Goal: Task Accomplishment & Management: Manage account settings

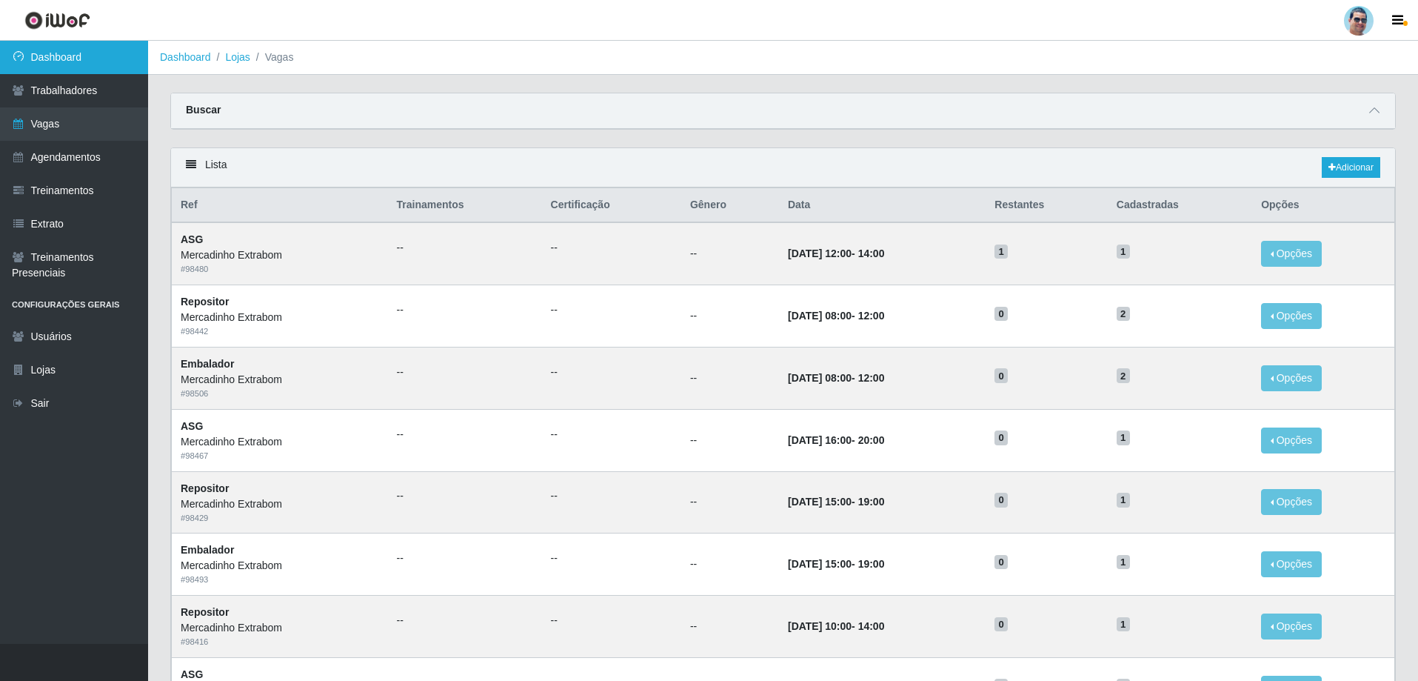
click at [91, 44] on link "Dashboard" at bounding box center [74, 57] width 148 height 33
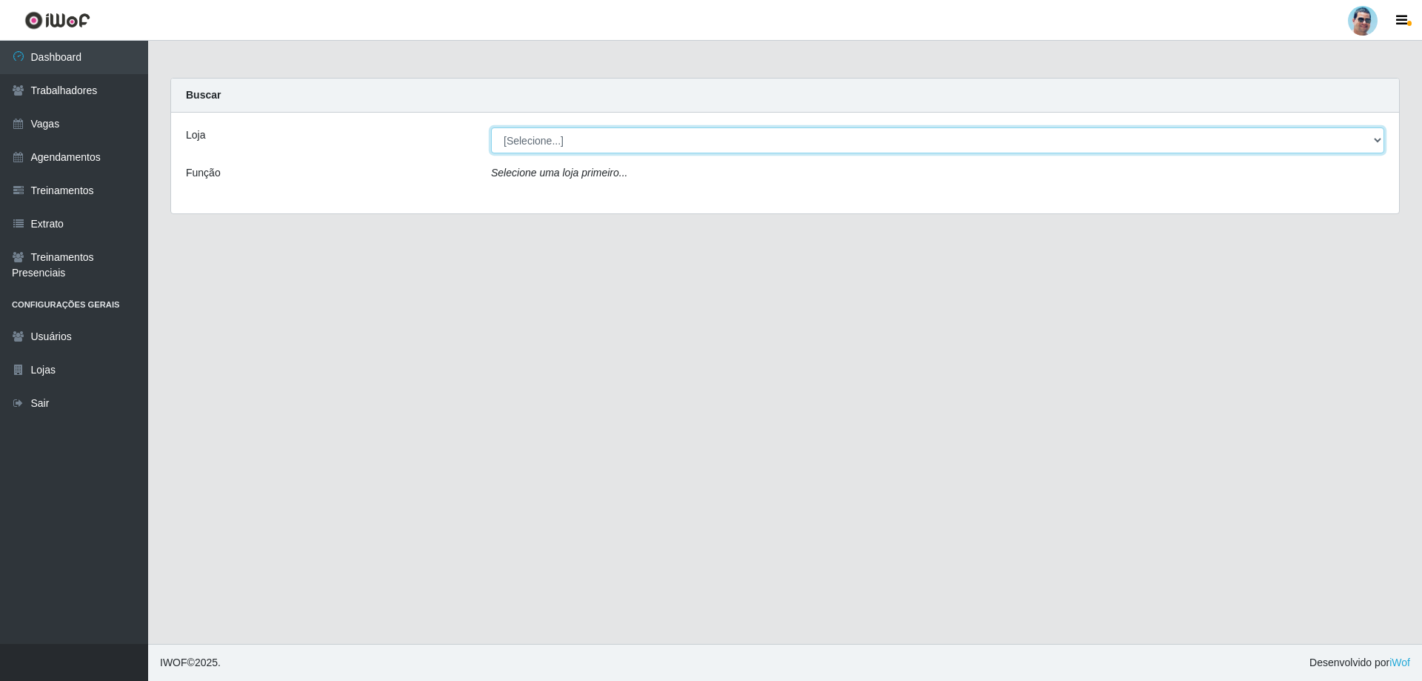
click at [594, 149] on select "[Selecione...] Mercadinho Extrabom" at bounding box center [937, 140] width 893 height 26
select select "175"
click at [491, 127] on select "[Selecione...] Mercadinho Extrabom" at bounding box center [937, 140] width 893 height 26
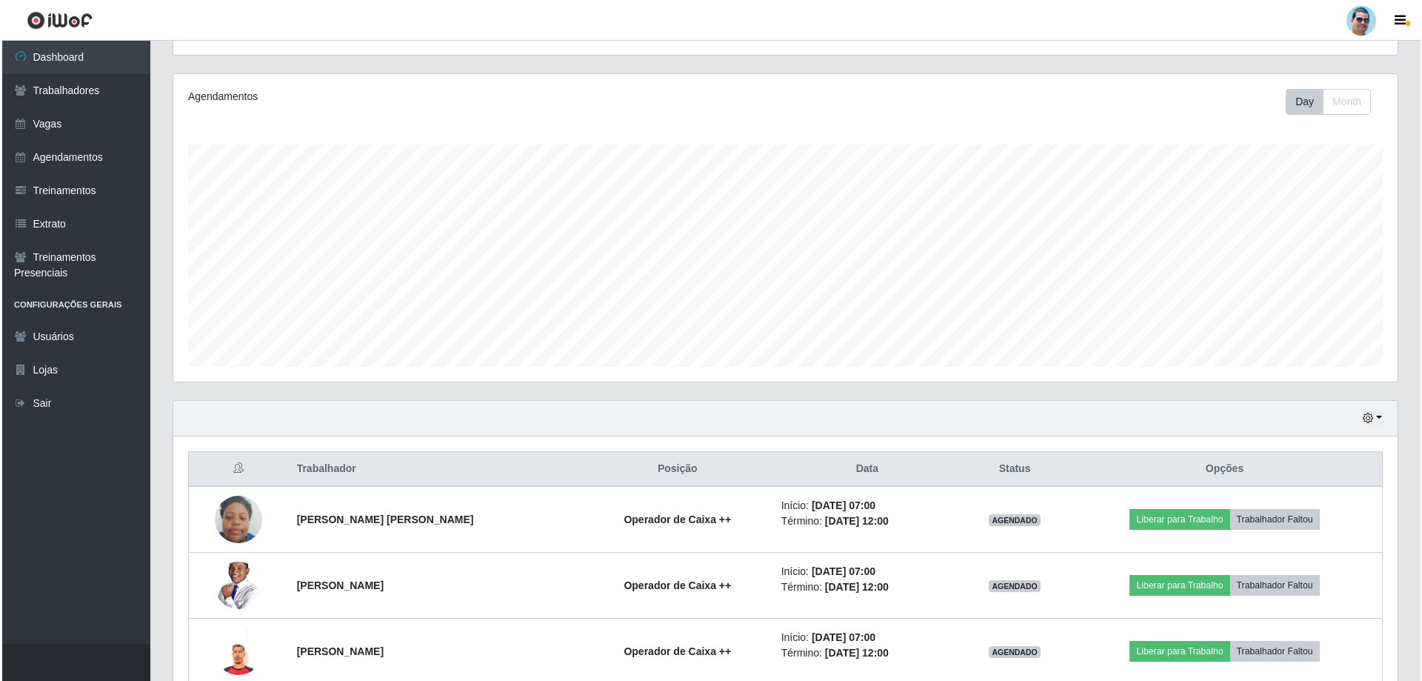
scroll to position [237, 0]
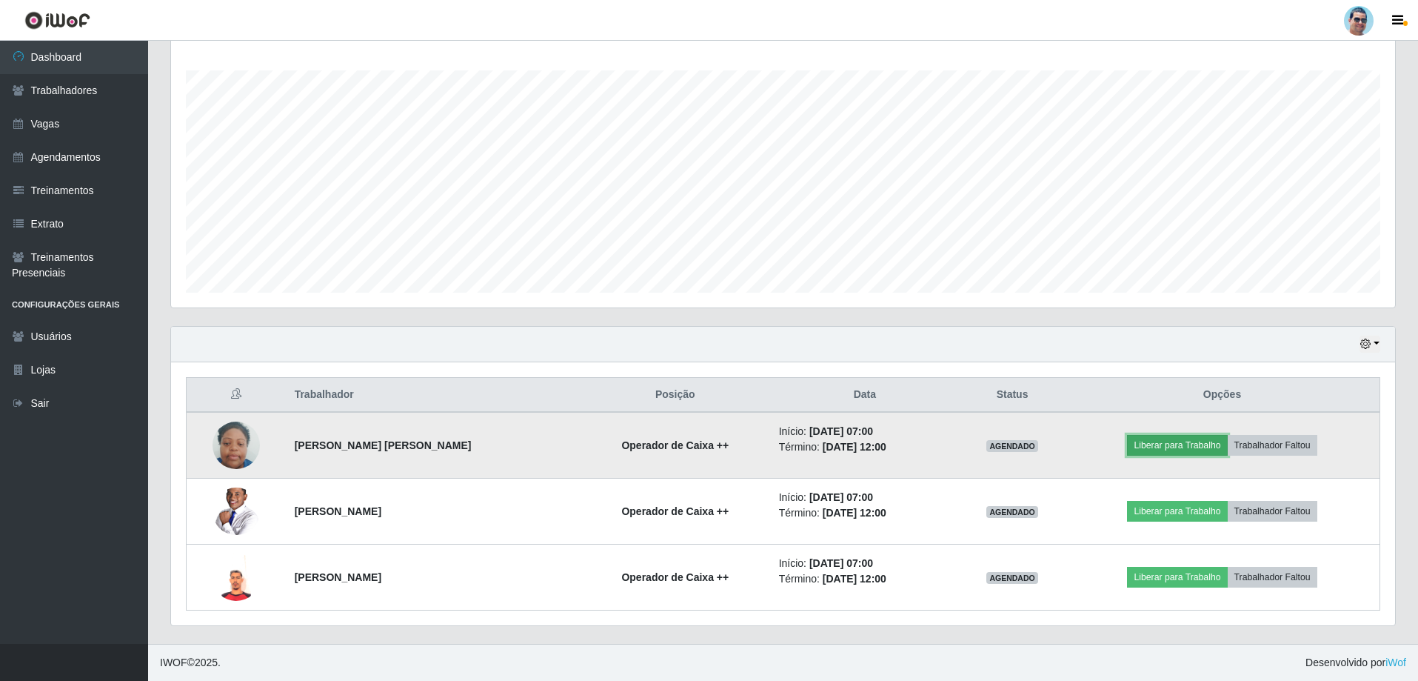
click at [1159, 445] on button "Liberar para Trabalho" at bounding box center [1177, 445] width 100 height 21
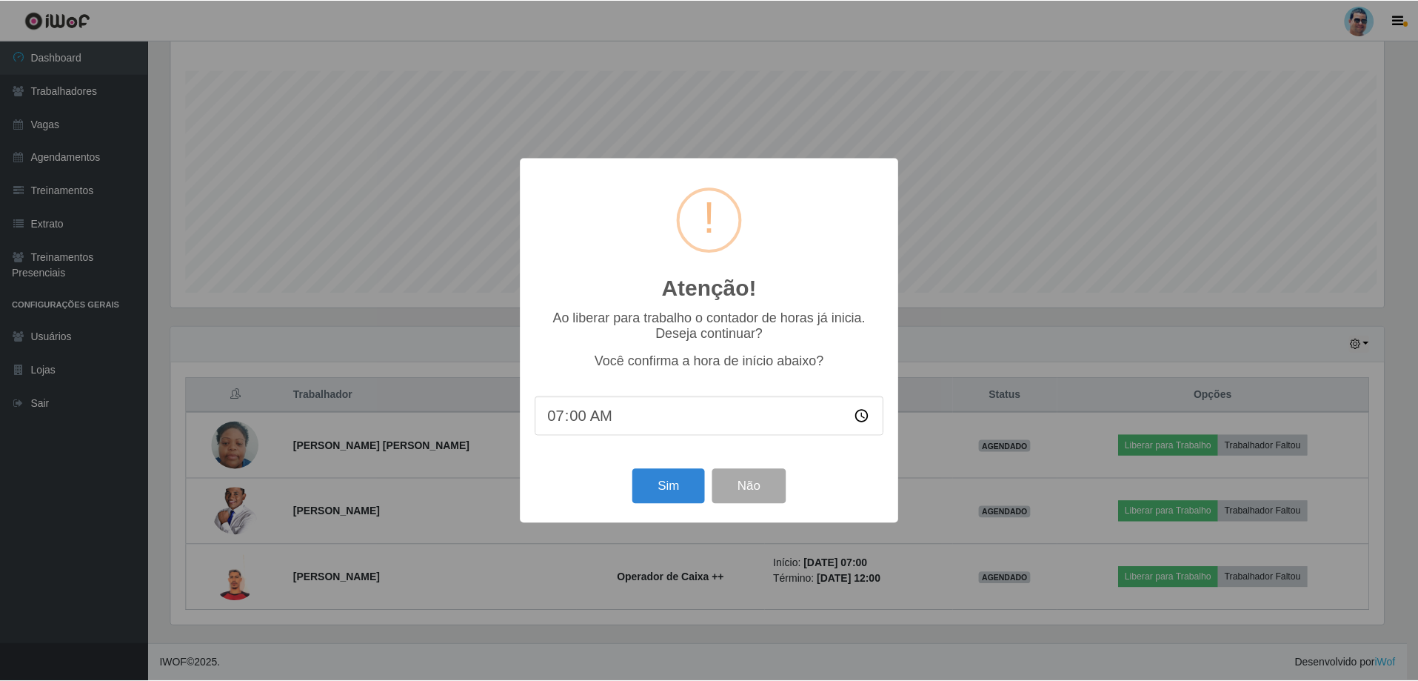
scroll to position [307, 1217]
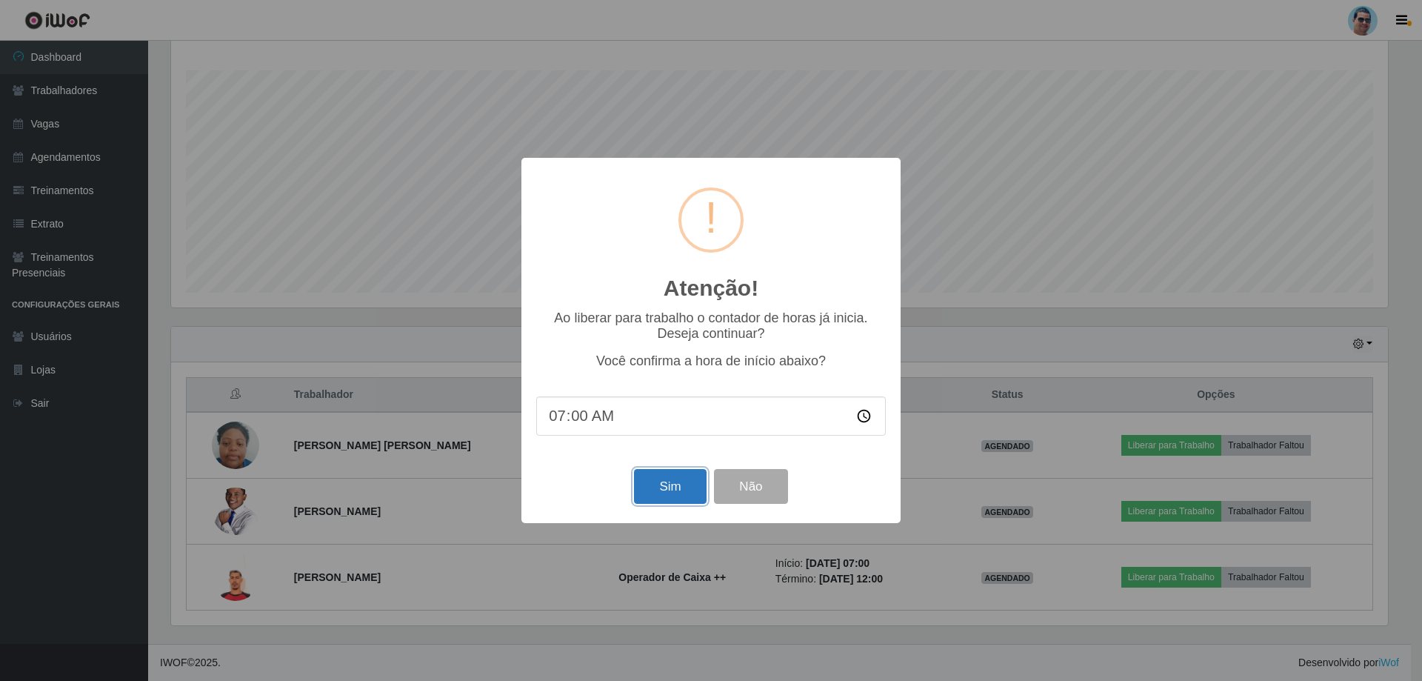
click at [652, 490] on button "Sim" at bounding box center [670, 486] width 72 height 35
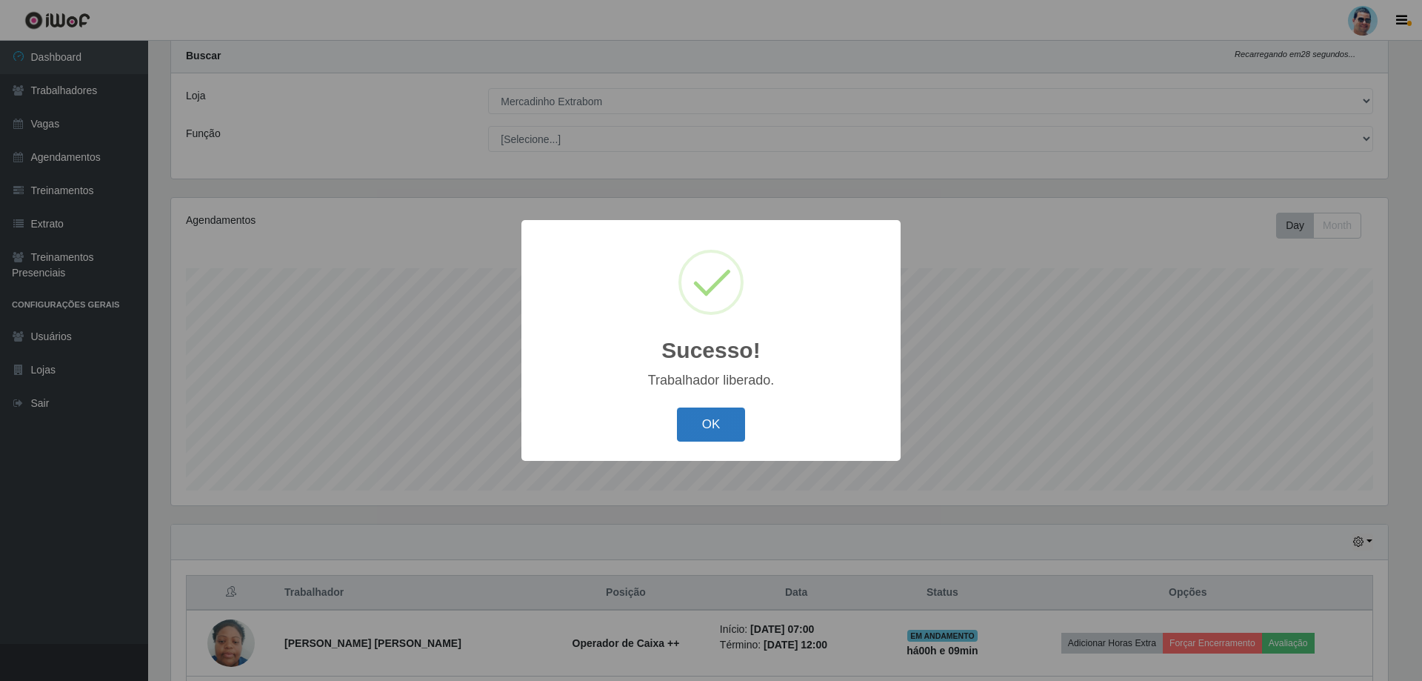
click at [724, 430] on button "OK" at bounding box center [711, 424] width 69 height 35
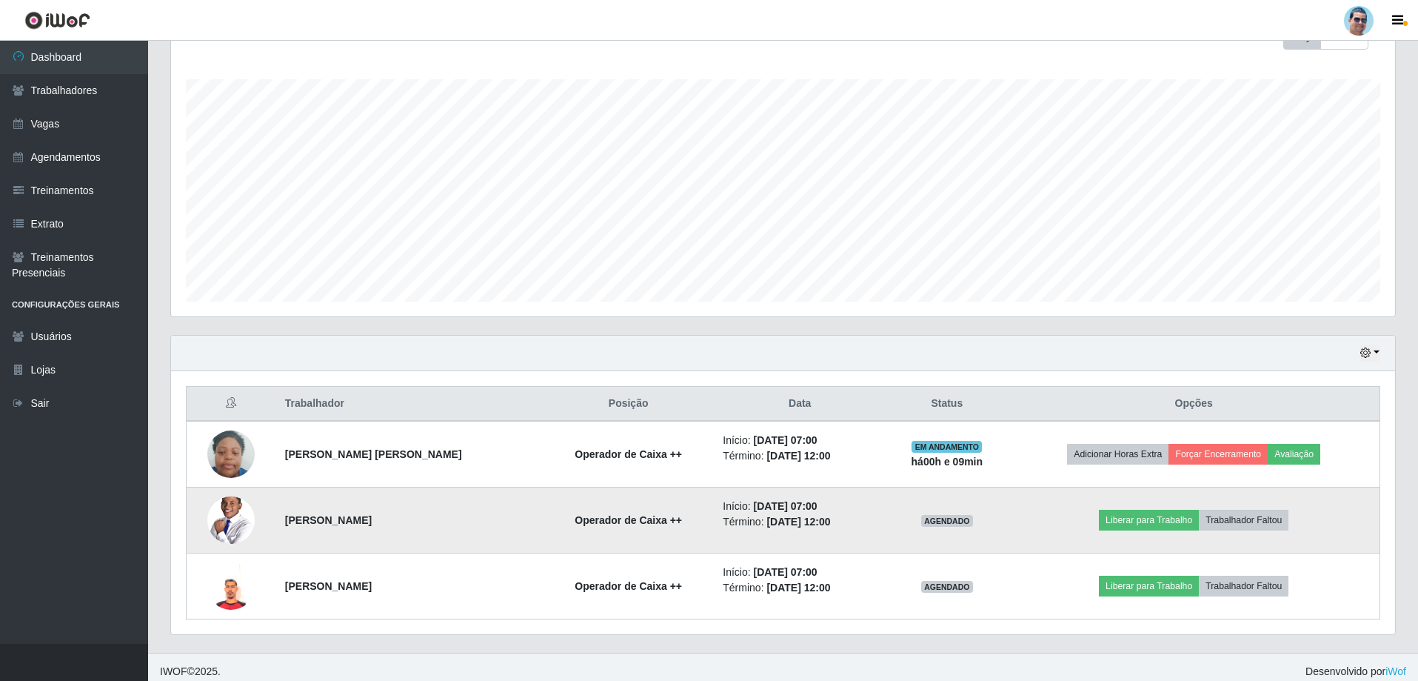
scroll to position [237, 0]
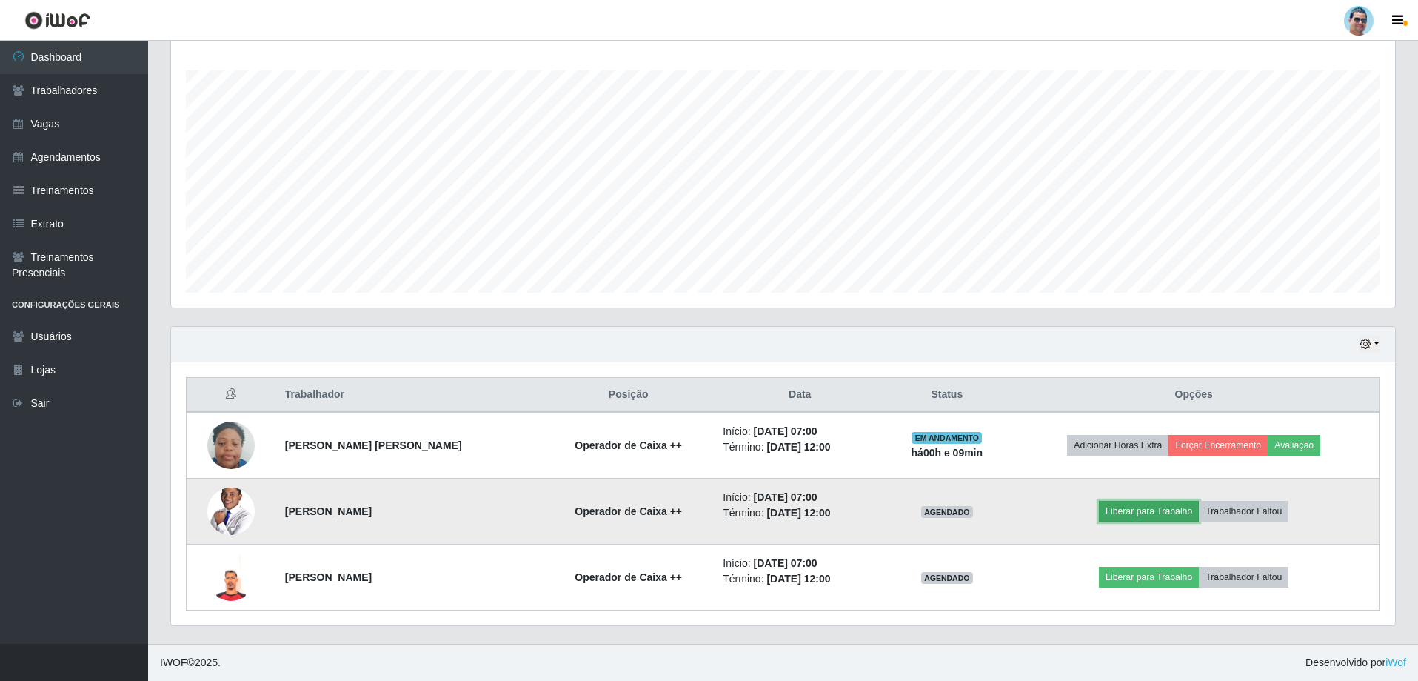
click at [1125, 517] on button "Liberar para Trabalho" at bounding box center [1149, 511] width 100 height 21
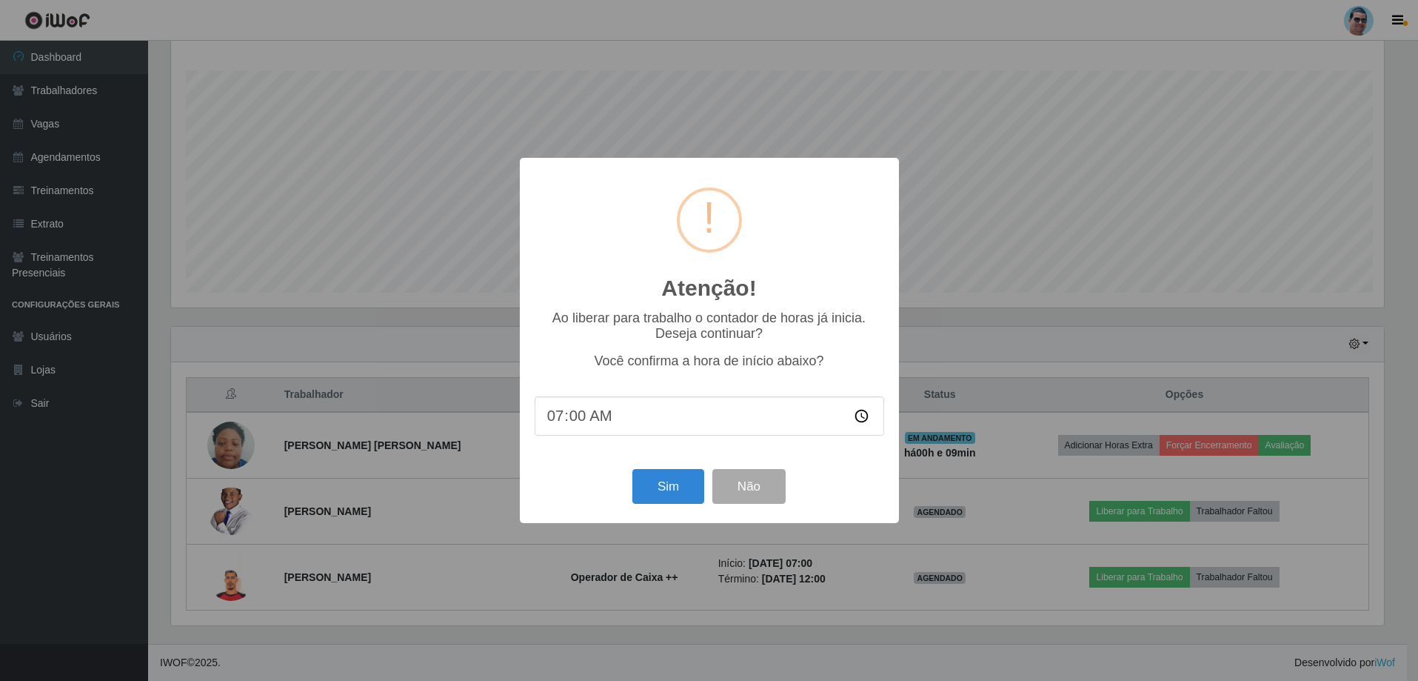
scroll to position [307, 1217]
click at [655, 473] on button "Sim" at bounding box center [670, 486] width 72 height 35
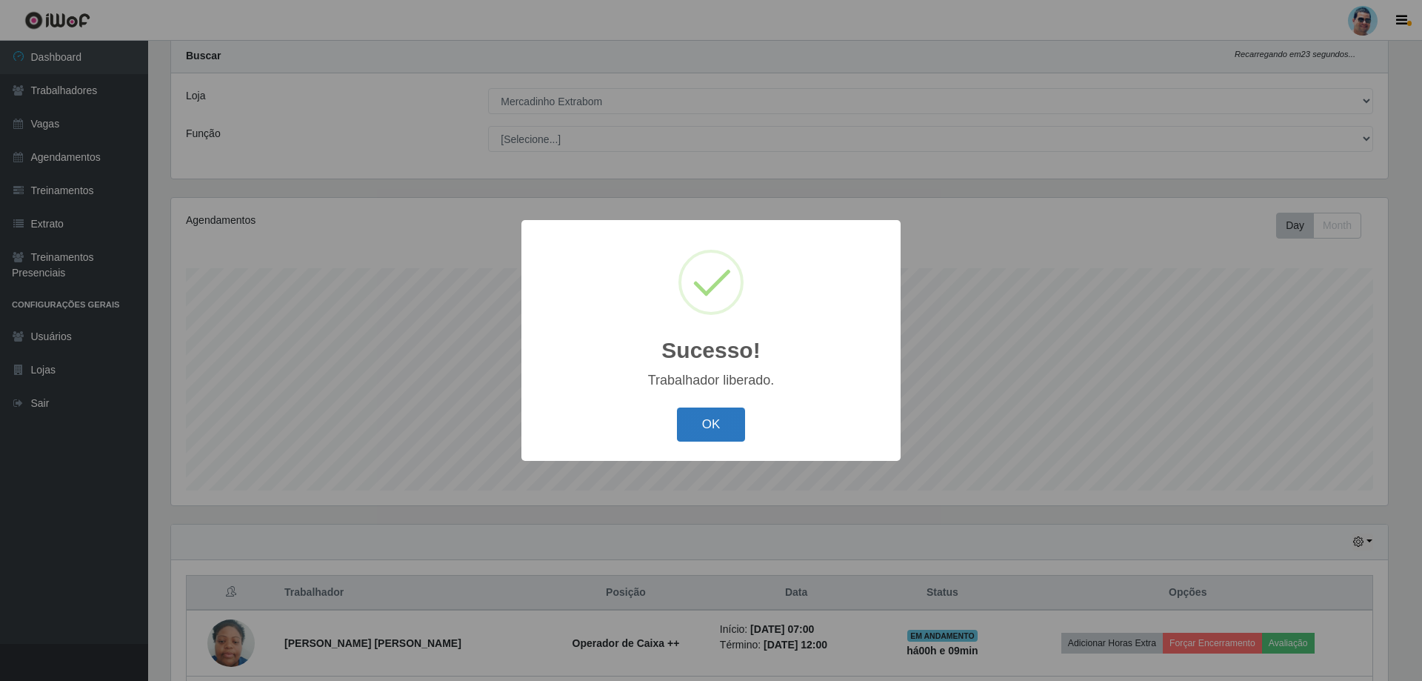
click at [724, 427] on button "OK" at bounding box center [711, 424] width 69 height 35
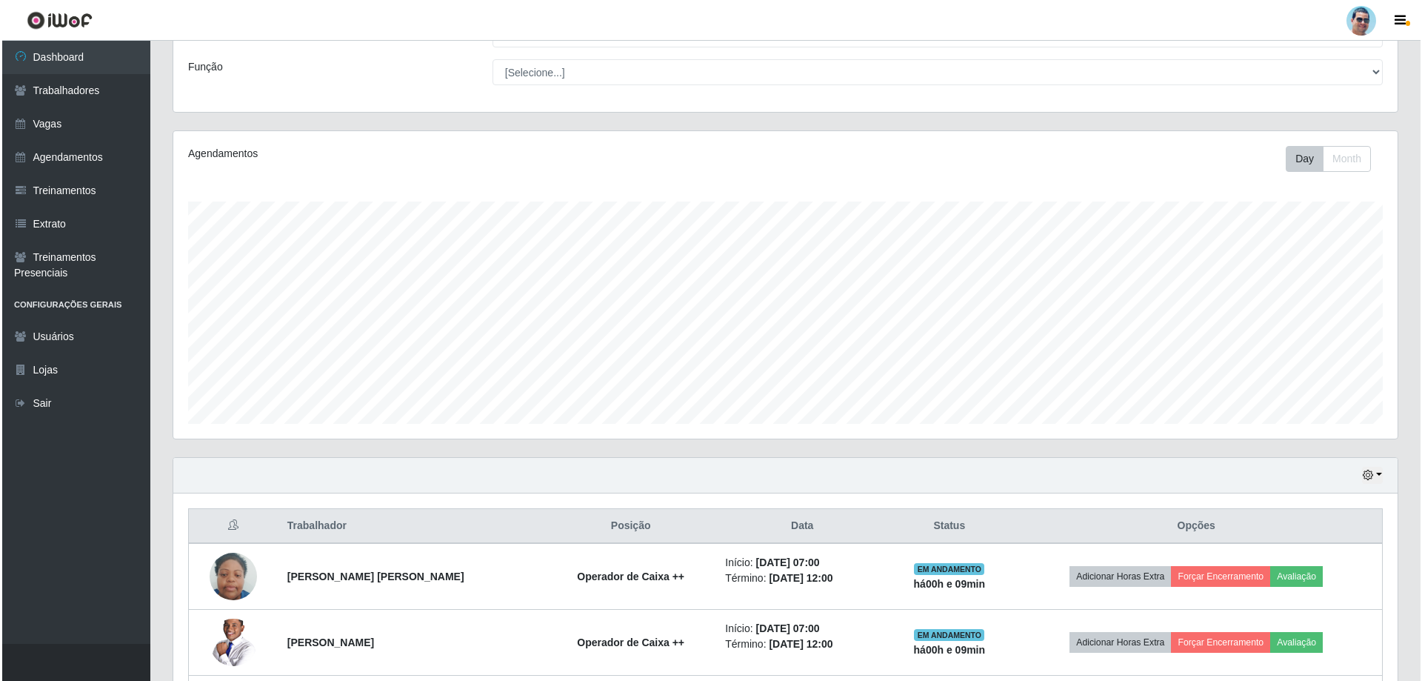
scroll to position [237, 0]
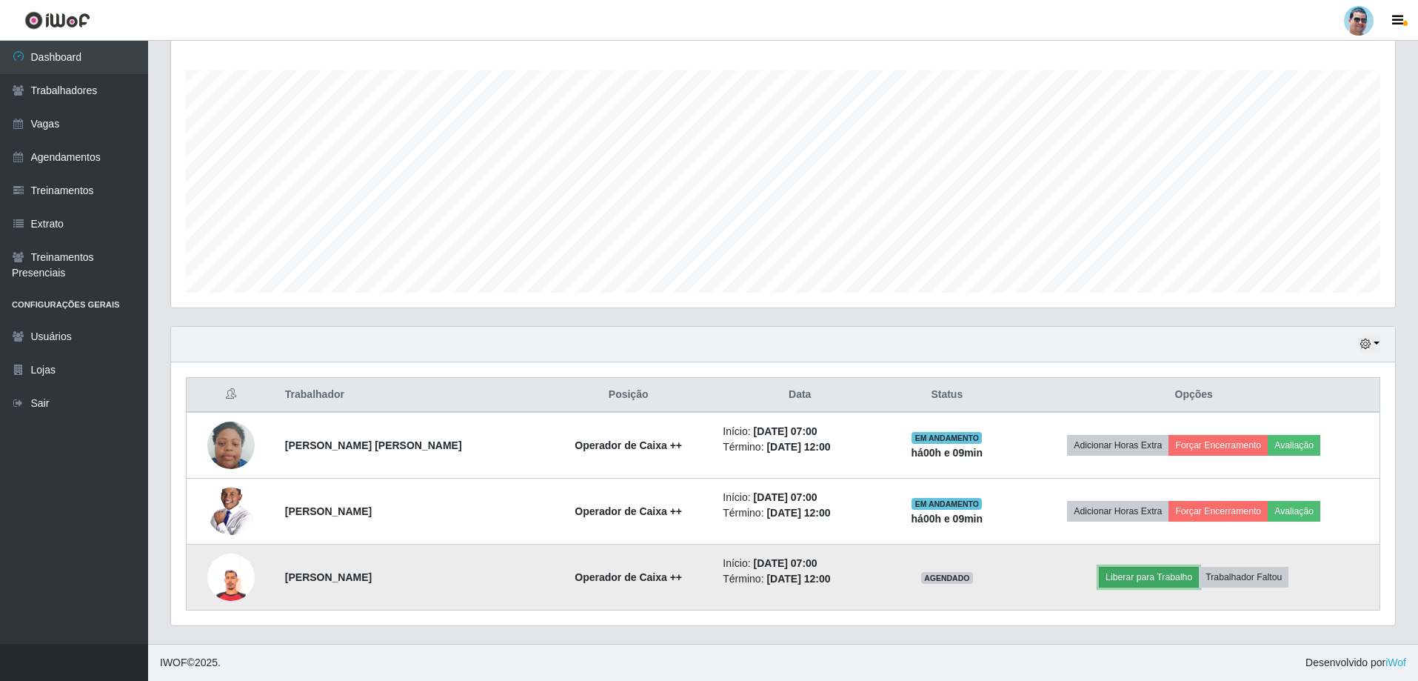
click at [1151, 575] on button "Liberar para Trabalho" at bounding box center [1149, 577] width 100 height 21
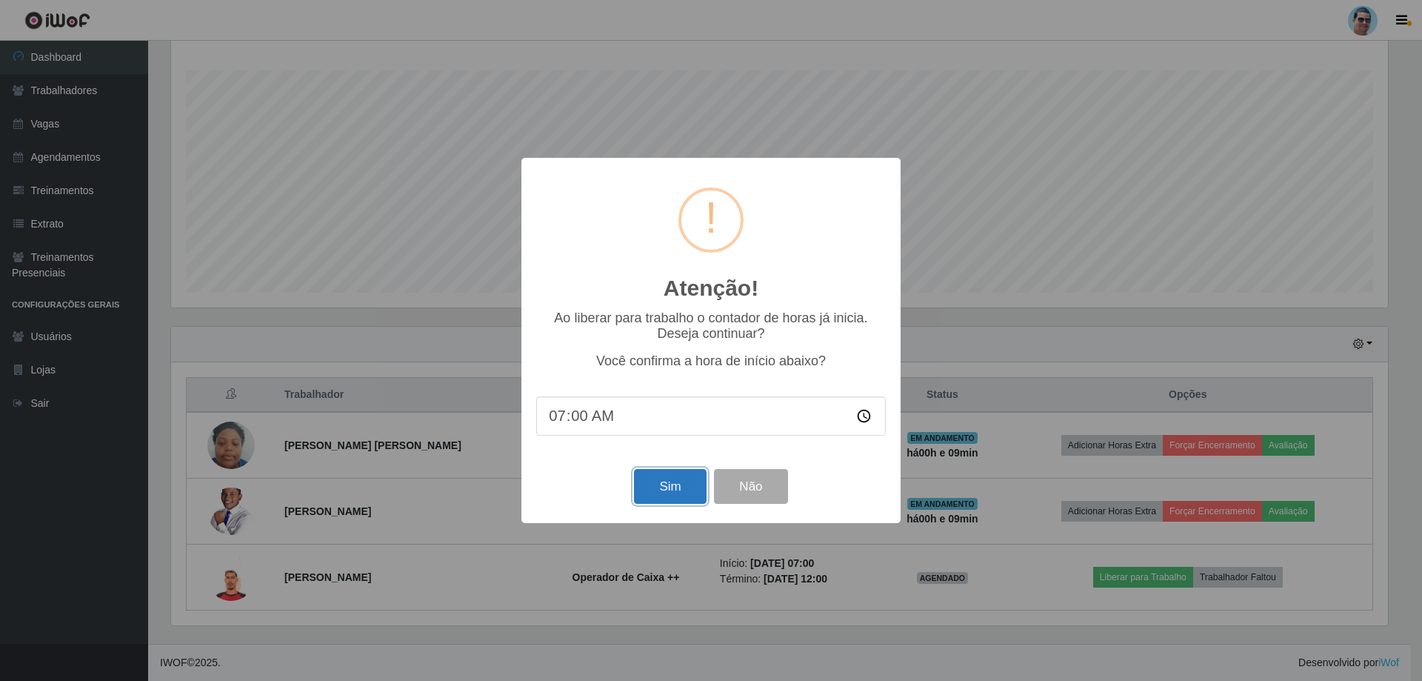
click at [658, 484] on button "Sim" at bounding box center [670, 486] width 72 height 35
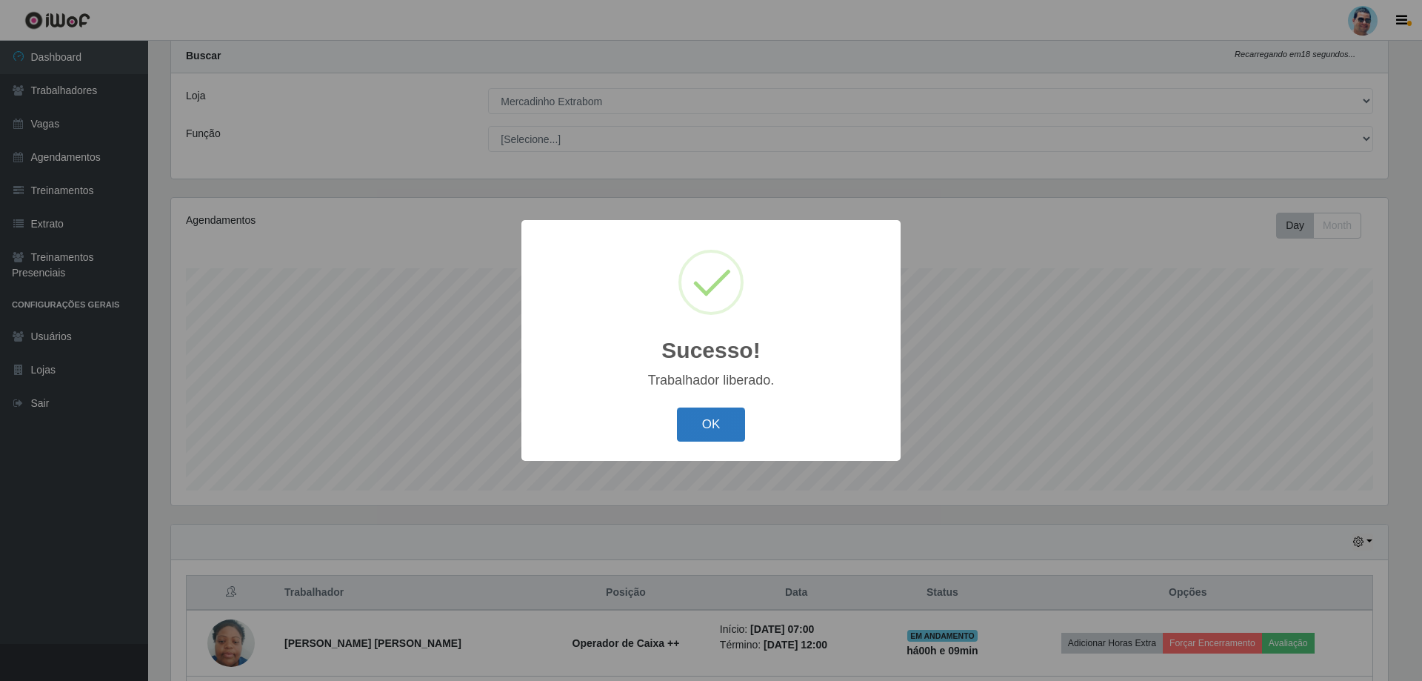
click at [736, 436] on button "OK" at bounding box center [711, 424] width 69 height 35
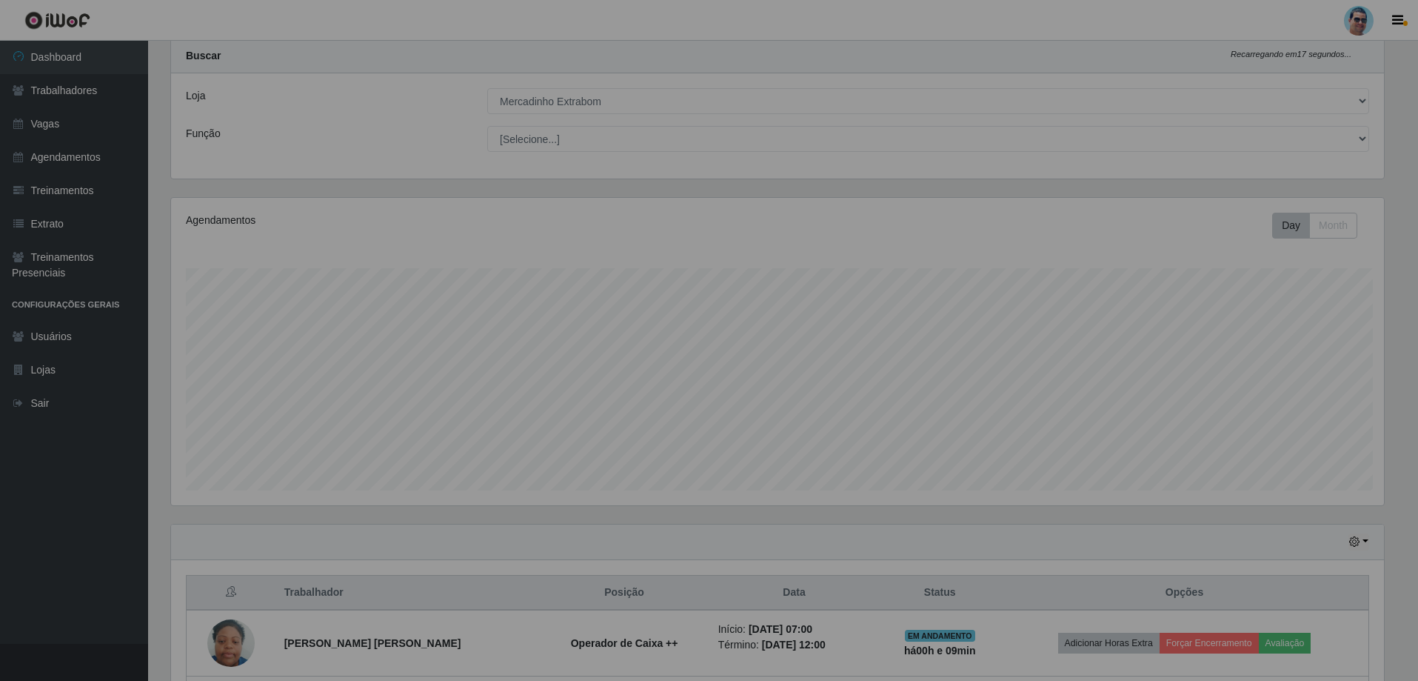
scroll to position [0, 0]
